Goal: Task Accomplishment & Management: Complete application form

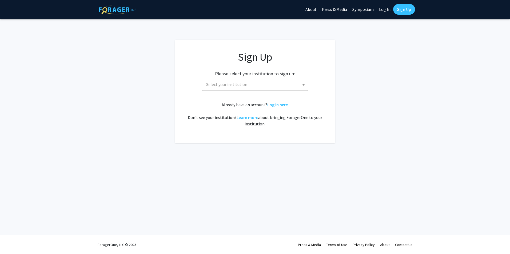
click at [302, 87] on span at bounding box center [303, 85] width 5 height 12
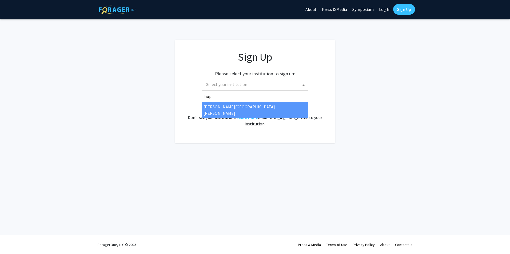
type input "hop"
select select "1"
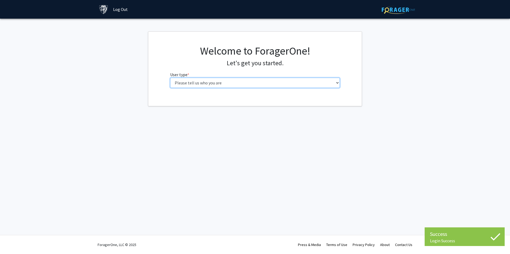
click at [258, 85] on select "Please tell us who you are Undergraduate Student Master's Student Doctoral Cand…" at bounding box center [255, 83] width 170 height 10
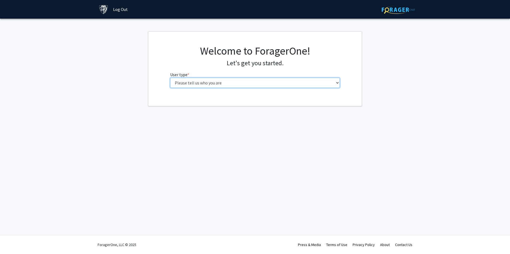
select select "3: doc"
click at [170, 78] on select "Please tell us who you are Undergraduate Student Master's Student Doctoral Cand…" at bounding box center [255, 83] width 170 height 10
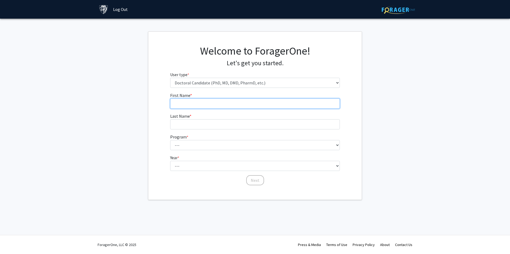
click at [256, 107] on input "First Name * required" at bounding box center [255, 104] width 170 height 10
type input "[PERSON_NAME]"
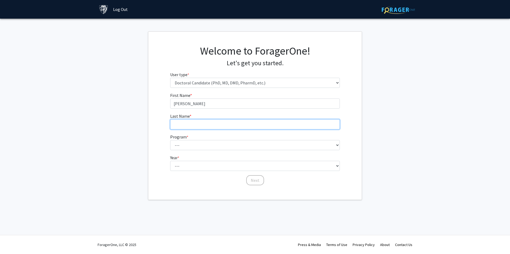
click at [261, 123] on input "Last Name * required" at bounding box center [255, 124] width 170 height 10
type input "Egbunine"
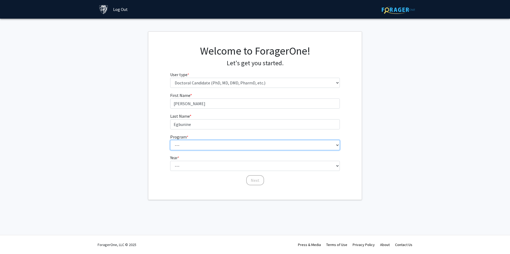
click at [271, 146] on select "--- Adult-Gerontological Acute Care Nurse Practitioner Adult-Gerontological Cri…" at bounding box center [255, 145] width 170 height 10
select select "70: 72"
click at [170, 140] on select "--- Adult-Gerontological Acute Care Nurse Practitioner Adult-Gerontological Cri…" at bounding box center [255, 145] width 170 height 10
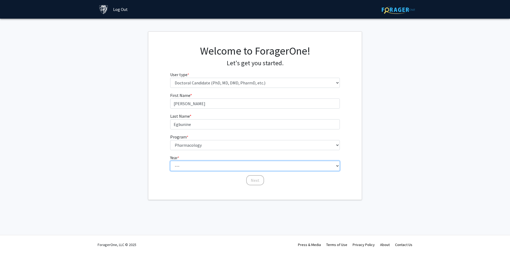
click at [201, 163] on select "--- First Year Second Year Third Year Fourth Year Fifth Year Sixth Year Seventh…" at bounding box center [255, 166] width 170 height 10
select select "2: second_year"
click at [170, 161] on select "--- First Year Second Year Third Year Fourth Year Fifth Year Sixth Year Seventh…" at bounding box center [255, 166] width 170 height 10
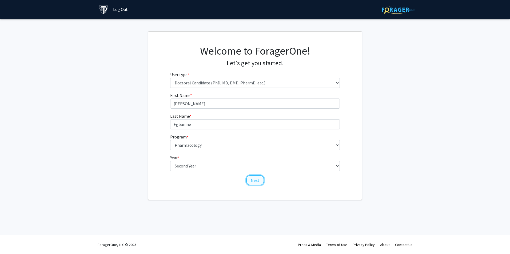
click at [255, 184] on button "Next" at bounding box center [255, 180] width 18 height 10
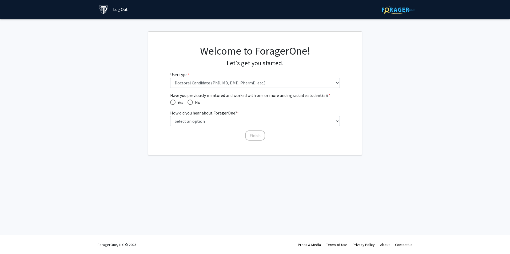
click at [190, 103] on span "Have you previously mentored and worked with one or more undergraduate student(…" at bounding box center [189, 102] width 5 height 5
click at [190, 103] on input "No" at bounding box center [189, 102] width 5 height 5
radio input "true"
click at [209, 123] on select "Select an option Peer/student recommendation Faculty/staff recommendation Unive…" at bounding box center [255, 121] width 170 height 10
select select "3: university_website"
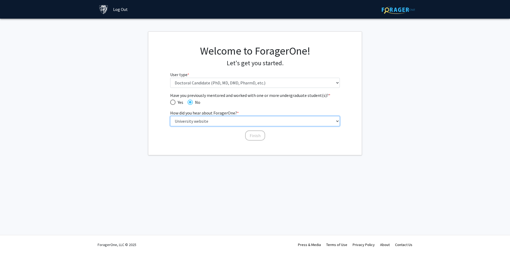
click at [170, 116] on select "Select an option Peer/student recommendation Faculty/staff recommendation Unive…" at bounding box center [255, 121] width 170 height 10
click at [251, 137] on button "Finish" at bounding box center [255, 136] width 20 height 10
